Goal: Task Accomplishment & Management: Manage account settings

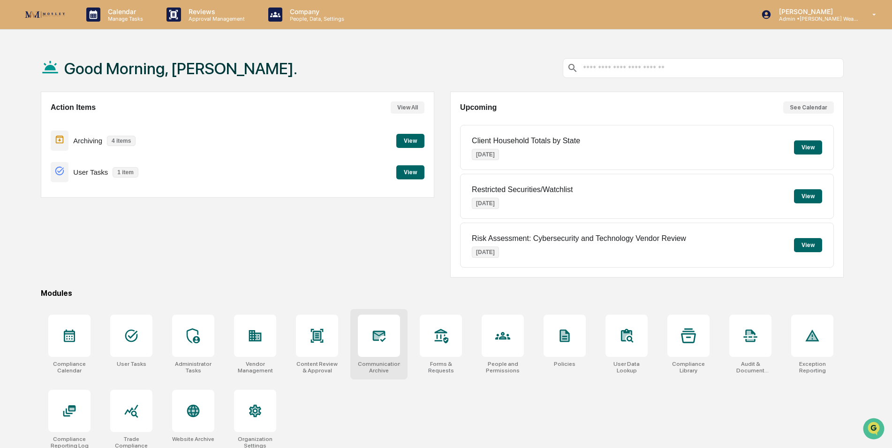
click at [373, 343] on icon at bounding box center [379, 335] width 15 height 15
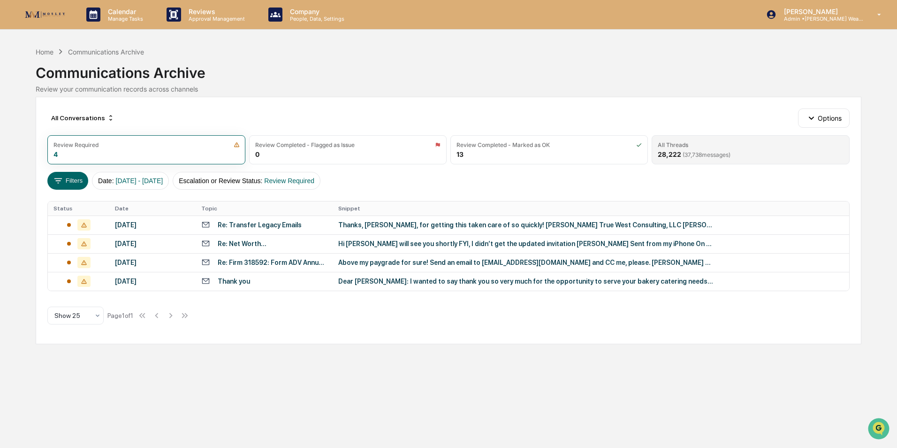
click at [675, 150] on div "28,222 ( 37,738 messages)" at bounding box center [694, 154] width 73 height 8
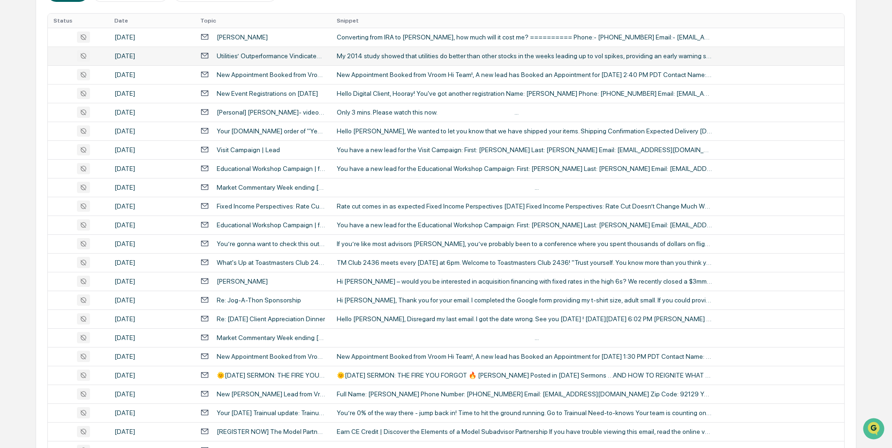
scroll to position [290, 0]
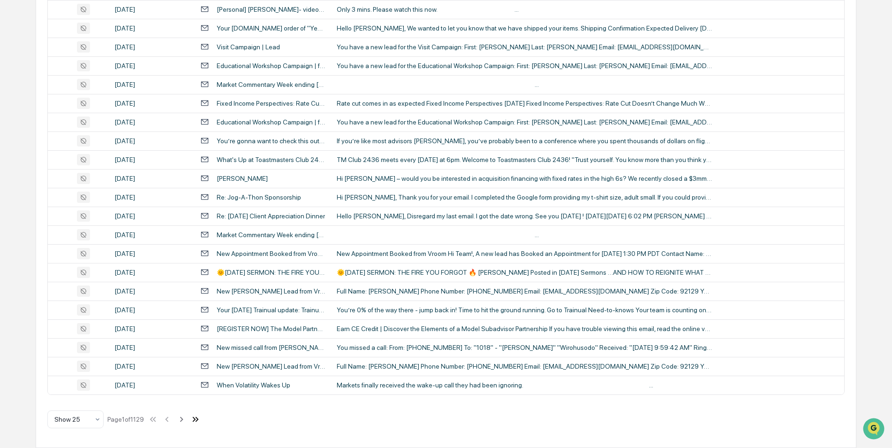
click at [201, 418] on icon at bounding box center [195, 419] width 10 height 10
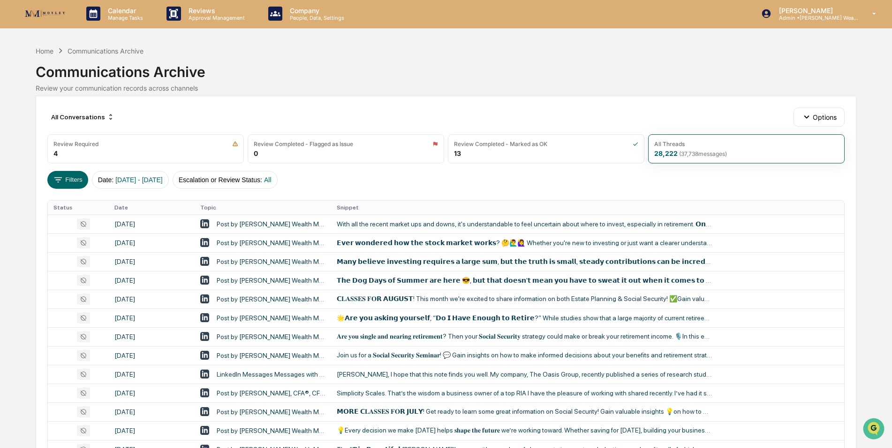
scroll to position [0, 0]
click at [42, 52] on div "Home" at bounding box center [45, 52] width 18 height 8
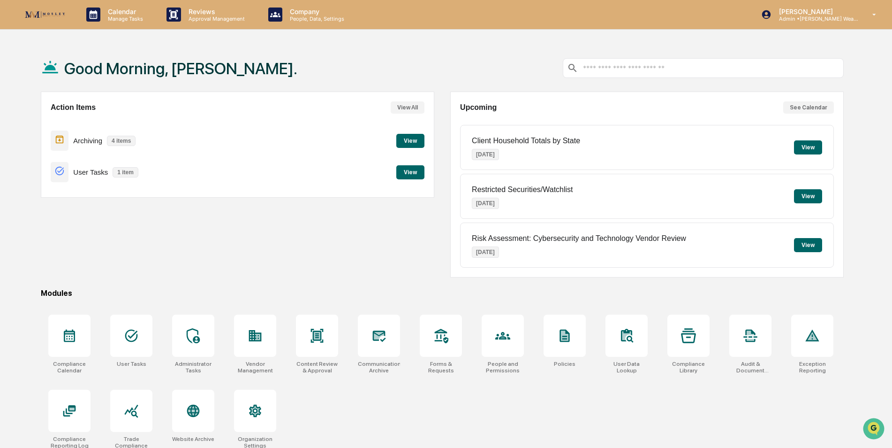
click at [364, 249] on div "Action Items View All Archiving 4 items View User Tasks 1 item View" at bounding box center [238, 184] width 394 height 186
click at [820, 23] on div "[PERSON_NAME] Admin • [PERSON_NAME] Wealth" at bounding box center [822, 14] width 140 height 29
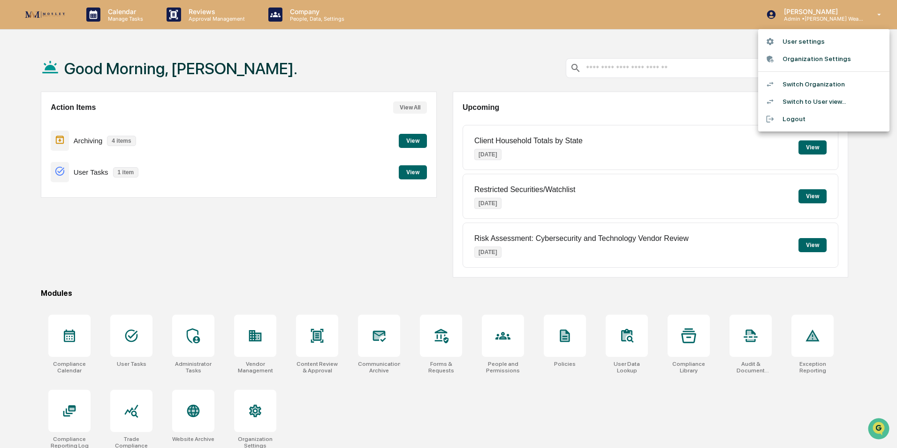
click at [807, 86] on li "Switch Organization" at bounding box center [823, 84] width 131 height 17
